Goal: Task Accomplishment & Management: Use online tool/utility

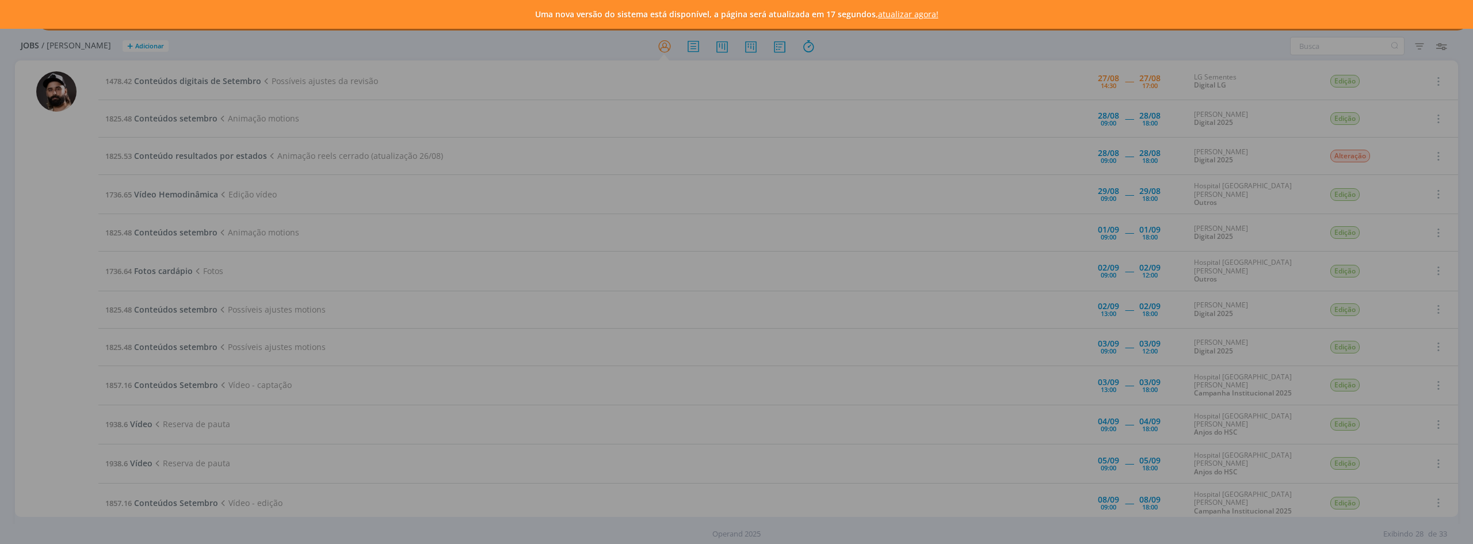
click at [909, 16] on link "atualizar agora!" at bounding box center [908, 14] width 60 height 11
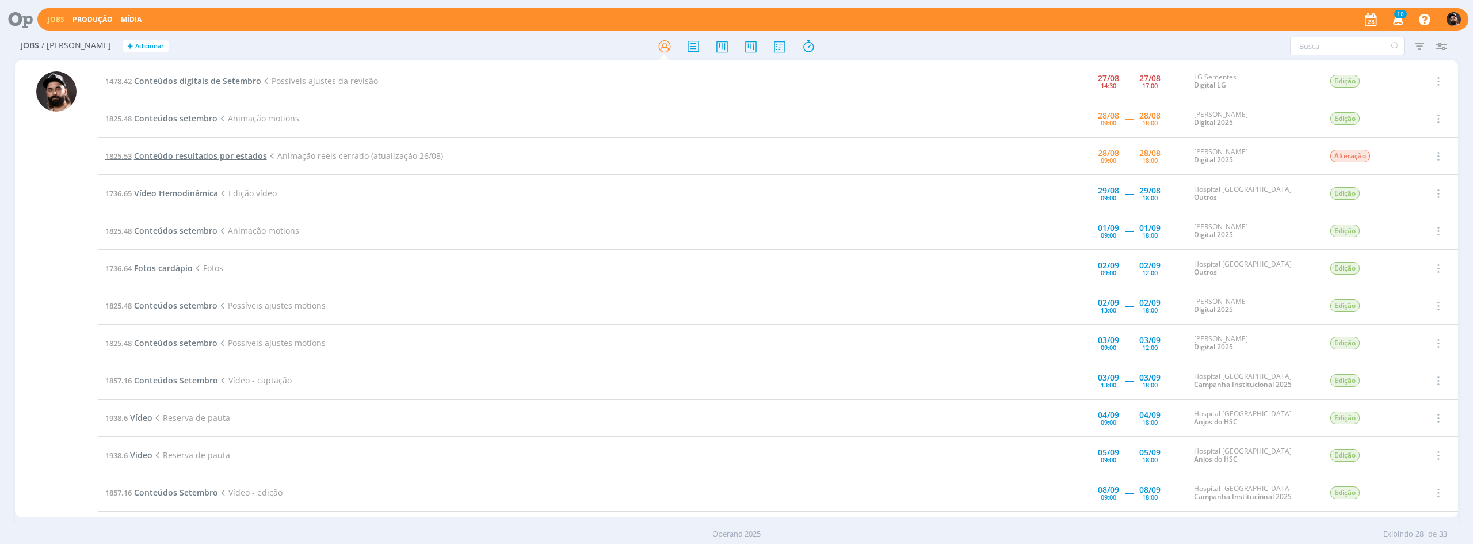
click at [173, 157] on span "Conteúdo resultados por estados" at bounding box center [200, 155] width 133 height 11
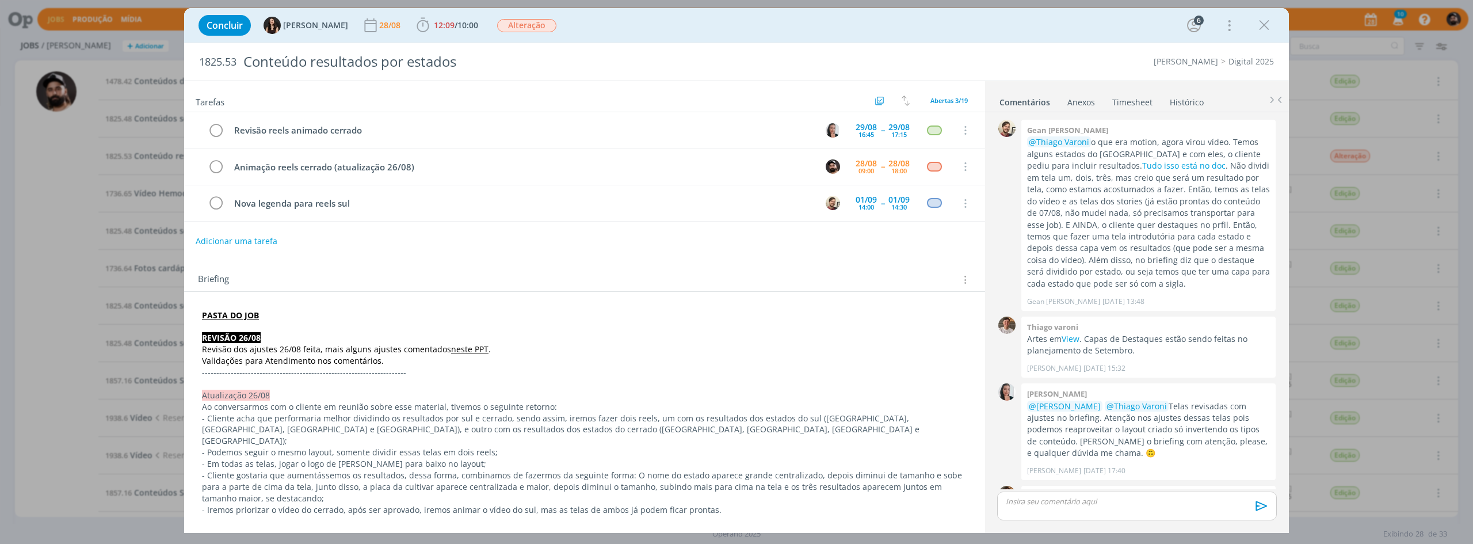
scroll to position [697, 0]
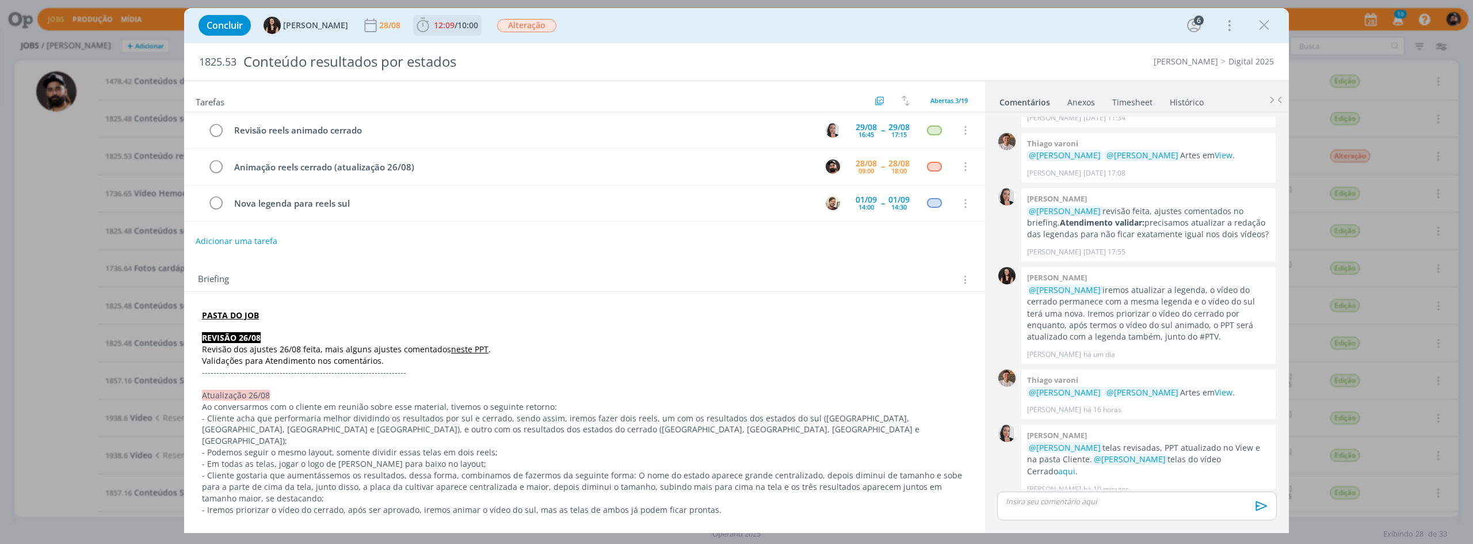
click at [417, 28] on icon "dialog" at bounding box center [423, 25] width 12 height 14
click at [429, 48] on icon "dialog" at bounding box center [439, 50] width 20 height 15
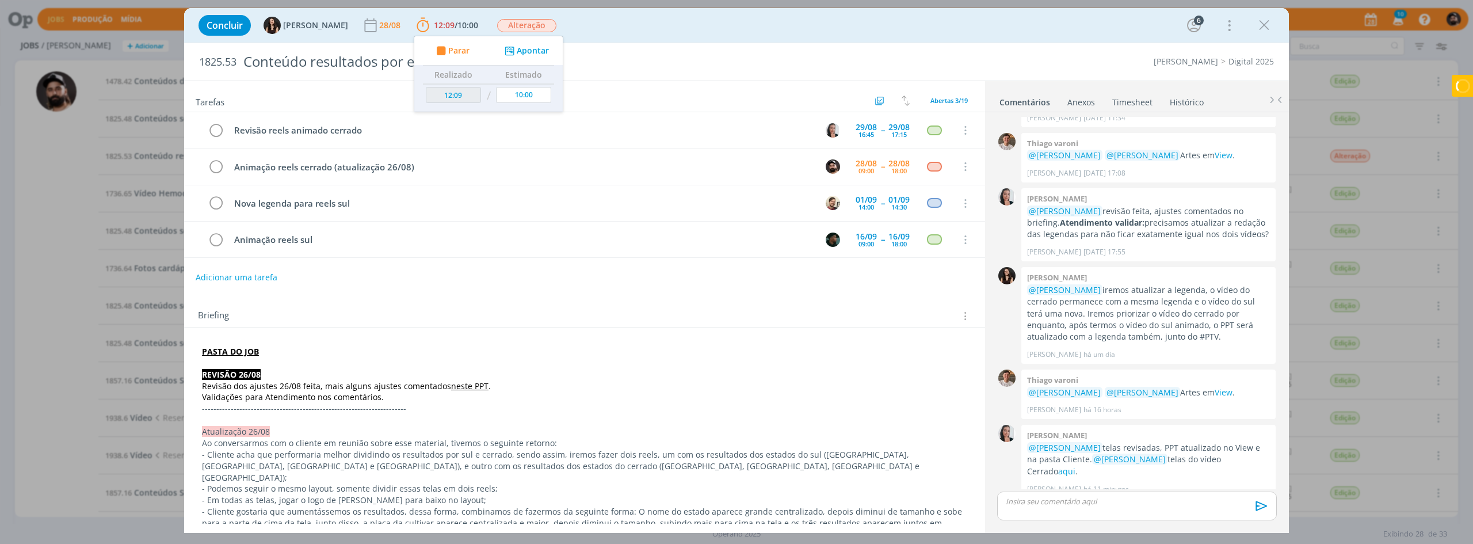
type input "12:23"
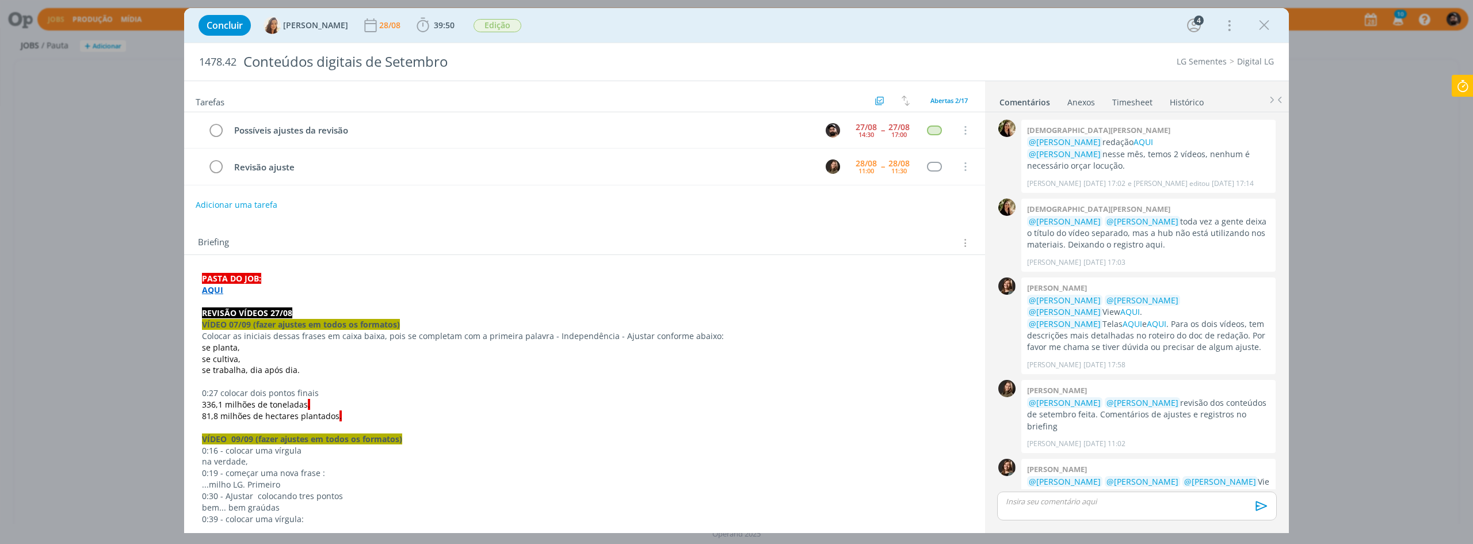
scroll to position [547, 0]
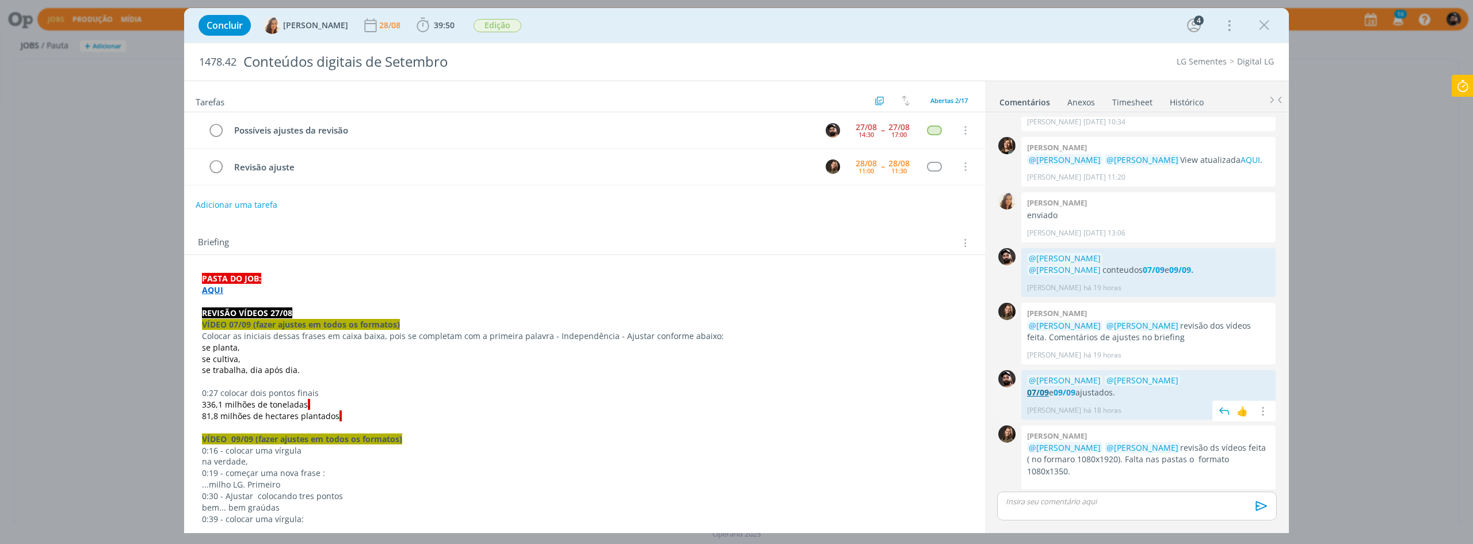
click at [1049, 387] on strong "07/09" at bounding box center [1038, 392] width 22 height 11
click at [1150, 509] on div "dialog" at bounding box center [1137, 505] width 280 height 29
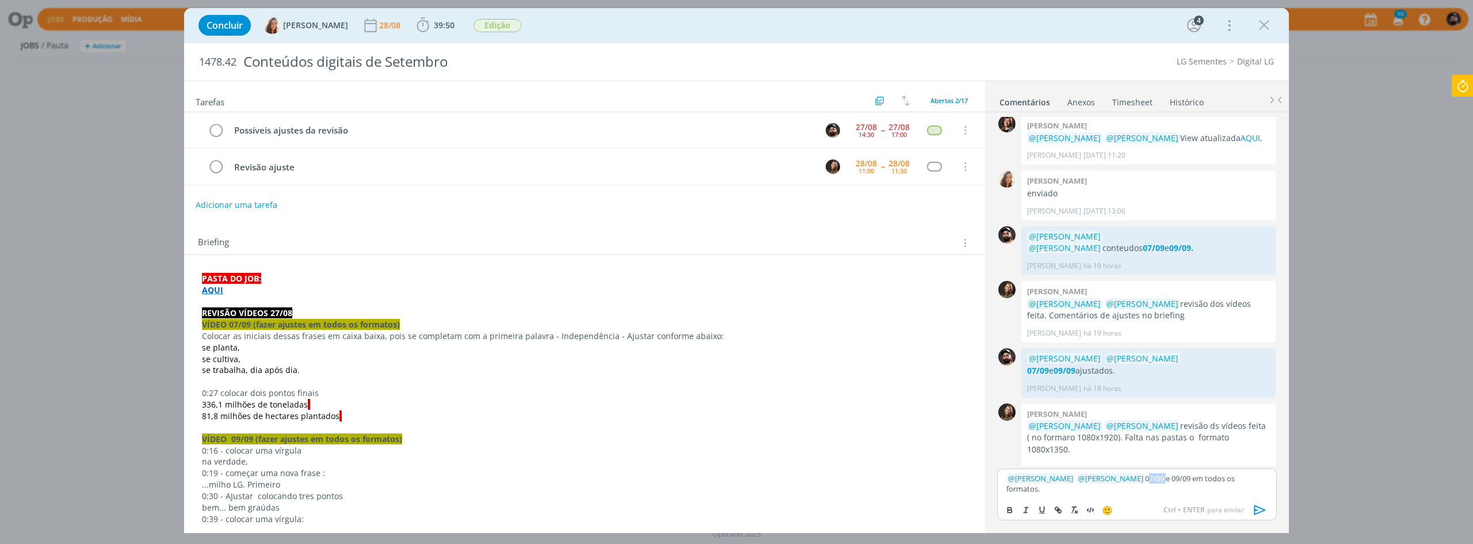
drag, startPoint x: 1137, startPoint y: 479, endPoint x: 1116, endPoint y: 493, distance: 24.9
click at [1116, 493] on div "﻿ @ [PERSON_NAME] ﻿ ﻿ @ [PERSON_NAME] ﻿ 07/09 e 09/09 em todos os formatos." at bounding box center [1137, 483] width 280 height 30
drag, startPoint x: 1009, startPoint y: 509, endPoint x: 1019, endPoint y: 509, distance: 10.4
click at [1011, 509] on icon "dialog" at bounding box center [1009, 509] width 9 height 9
click at [1055, 506] on icon "dialog" at bounding box center [1058, 509] width 9 height 9
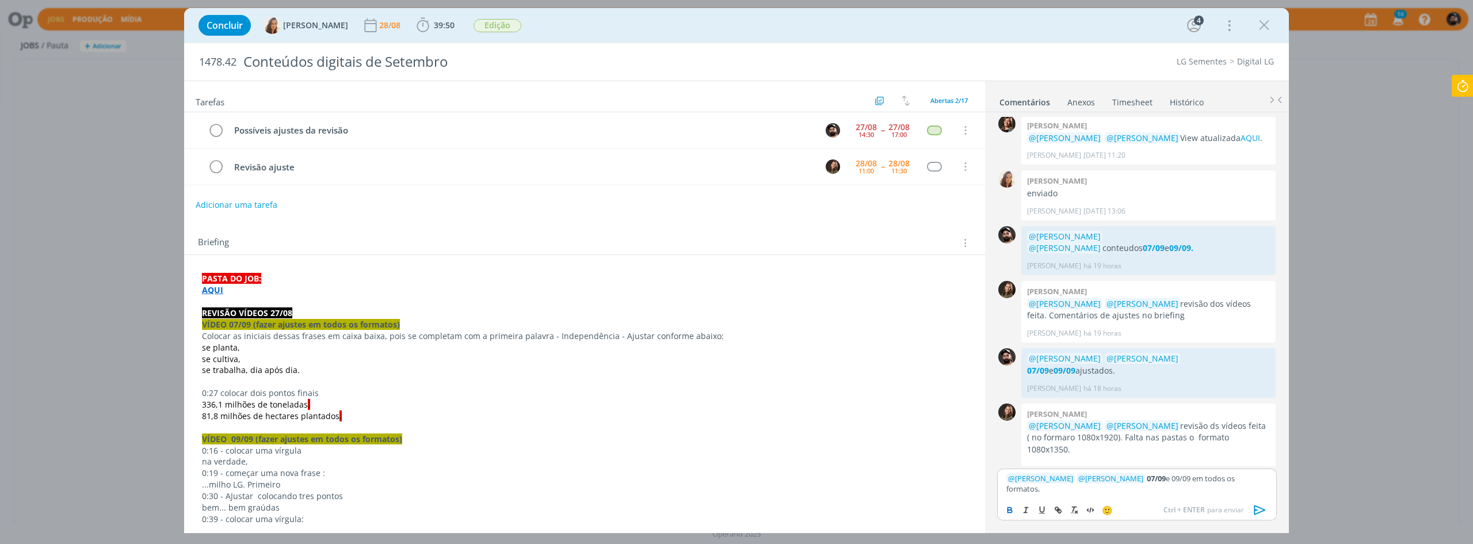
paste input "[URL][DOMAIN_NAME]"
click at [1187, 461] on link "dialog" at bounding box center [1182, 456] width 30 height 10
drag, startPoint x: 1165, startPoint y: 481, endPoint x: 1147, endPoint y: 487, distance: 18.9
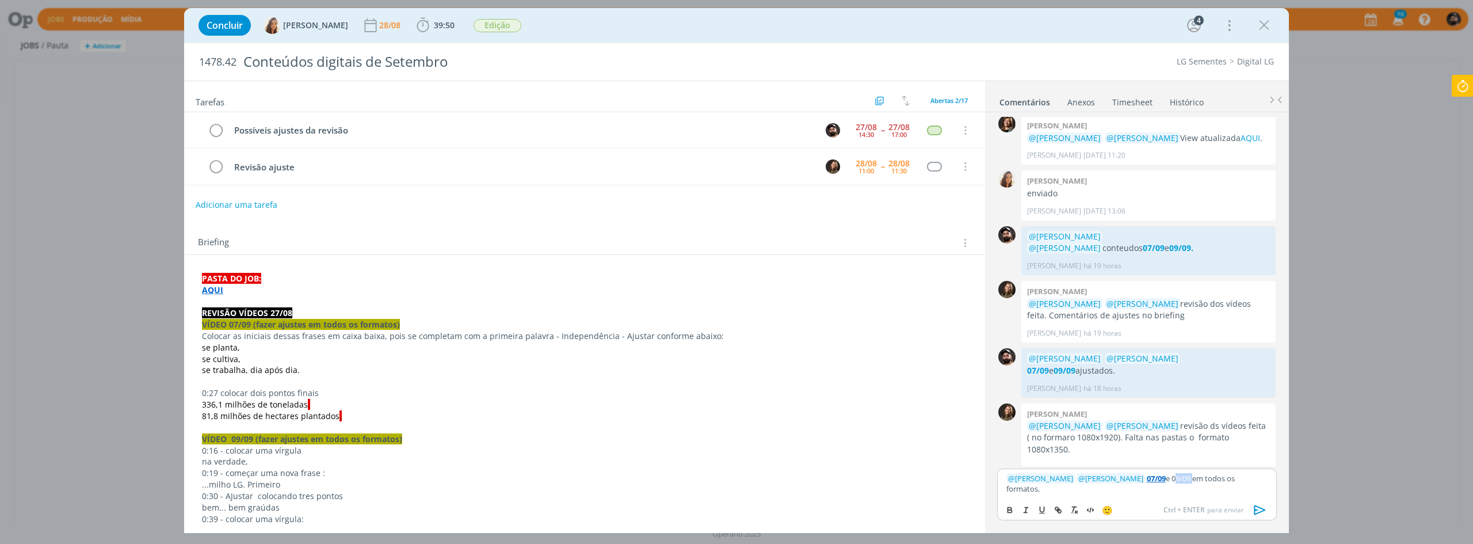
click at [1147, 487] on div "﻿ @ [PERSON_NAME] ﻿ ﻿ @ [PERSON_NAME] ﻿ 07/09 e 09/09 em todos os formatos." at bounding box center [1137, 483] width 280 height 30
click at [1005, 513] on icon "dialog" at bounding box center [1009, 509] width 9 height 9
click at [1058, 511] on icon "dialog" at bounding box center [1059, 510] width 3 height 3
paste input "[URL][DOMAIN_NAME]"
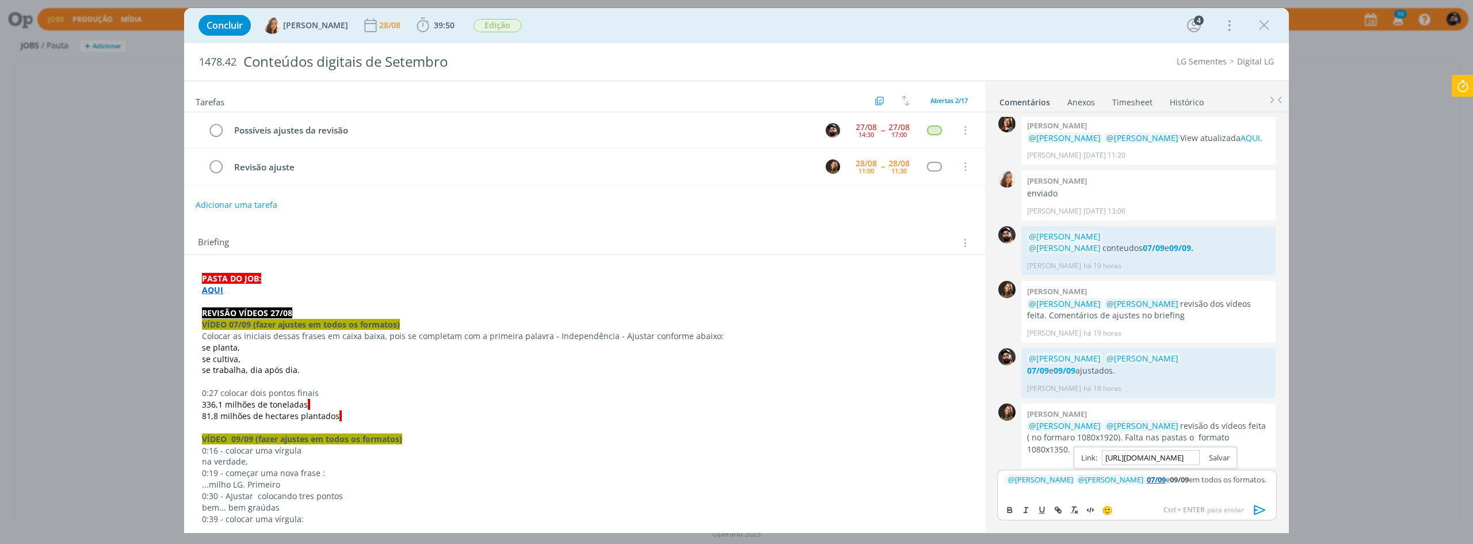
type input "[URL][DOMAIN_NAME]"
drag, startPoint x: 1222, startPoint y: 456, endPoint x: 1212, endPoint y: 478, distance: 23.7
click at [1223, 456] on link "dialog" at bounding box center [1215, 457] width 30 height 10
click at [1205, 491] on div "﻿ @ [PERSON_NAME] ﻿ ﻿ @ [PERSON_NAME] ﻿ 07/09 e 09/09 em todos os formatos." at bounding box center [1137, 484] width 280 height 29
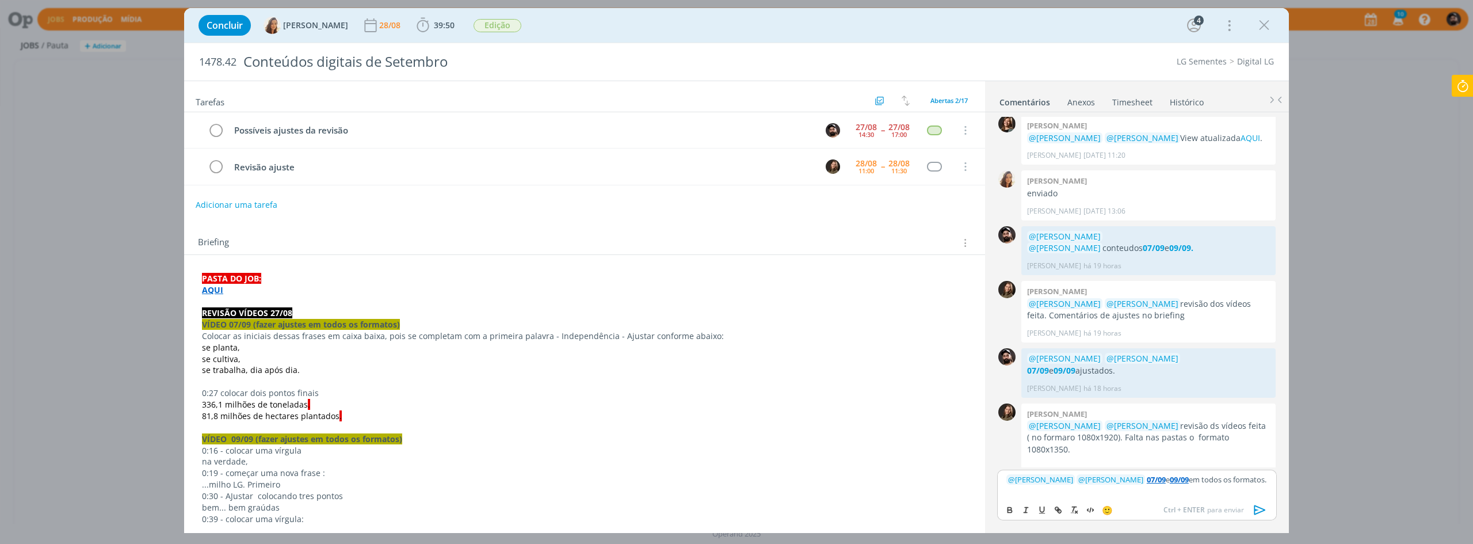
click at [1261, 512] on icon "dialog" at bounding box center [1261, 510] width 12 height 10
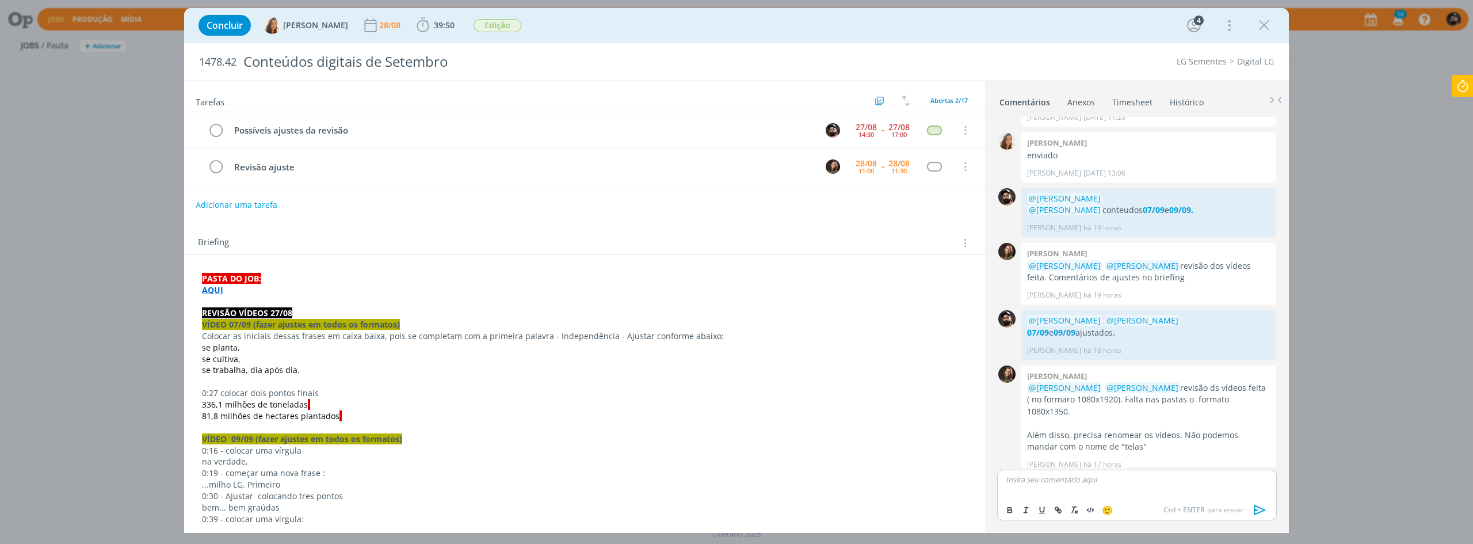
scroll to position [624, 0]
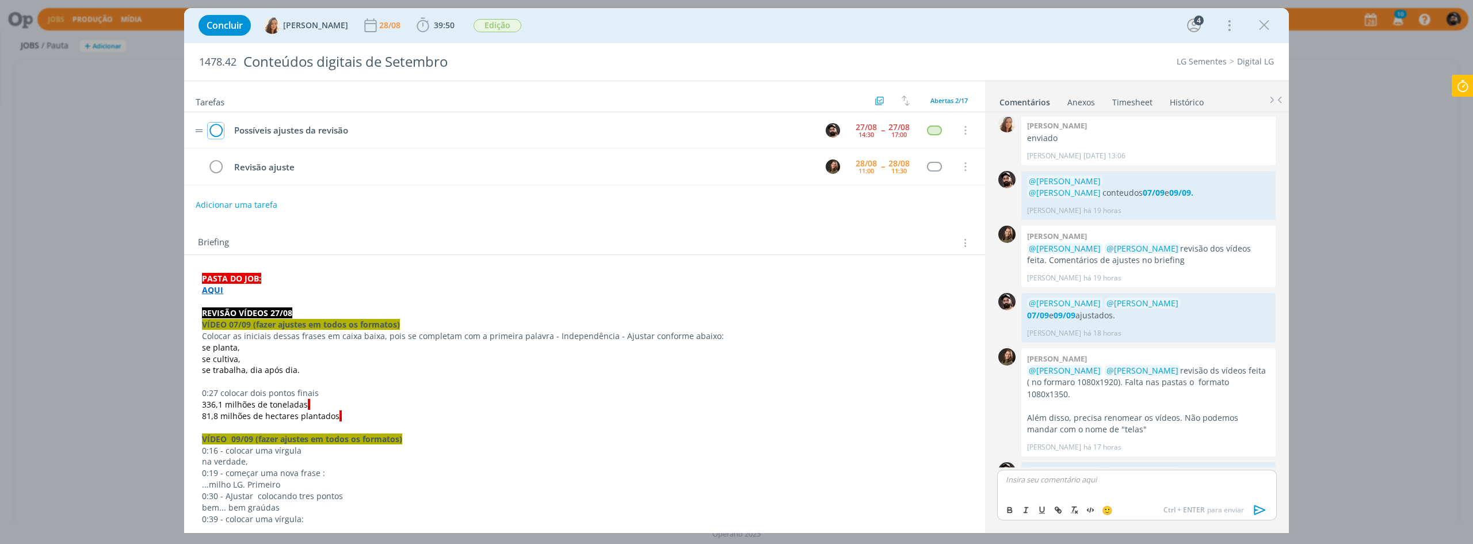
click at [218, 128] on icon "dialog" at bounding box center [216, 130] width 16 height 17
